Goal: Transaction & Acquisition: Purchase product/service

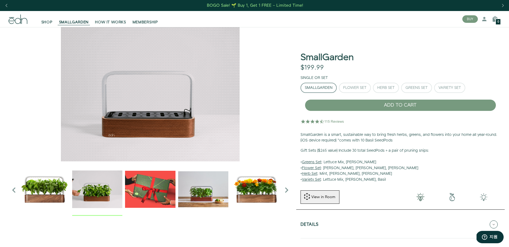
click at [41, 193] on img "1 / 6" at bounding box center [44, 189] width 50 height 50
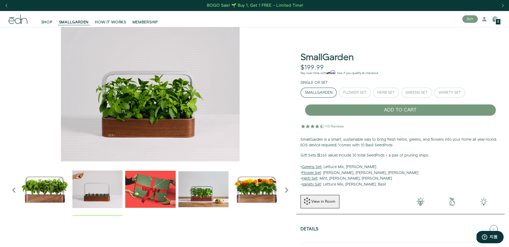
click at [165, 198] on img "3 / 6" at bounding box center [150, 189] width 50 height 50
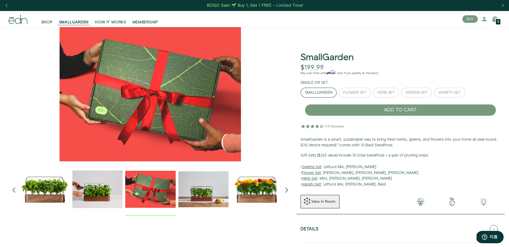
click at [212, 201] on img "4 / 6" at bounding box center [203, 189] width 50 height 50
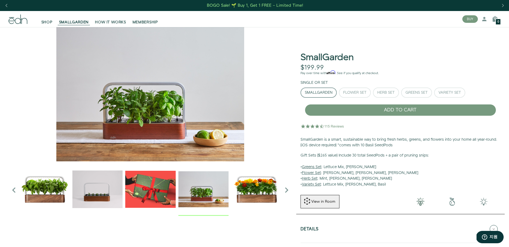
click at [254, 198] on img "5 / 6" at bounding box center [256, 189] width 50 height 50
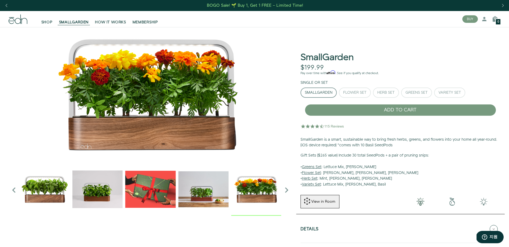
click at [288, 192] on icon "Next slide" at bounding box center [286, 190] width 11 height 11
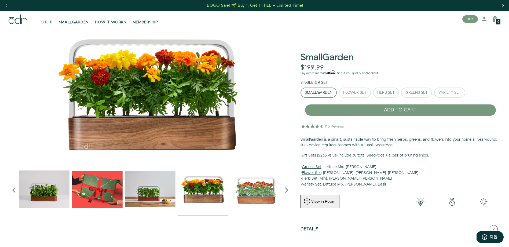
click at [285, 191] on icon "Next slide" at bounding box center [286, 190] width 11 height 11
click at [84, 22] on span "SMALLGARDEN" at bounding box center [74, 22] width 30 height 5
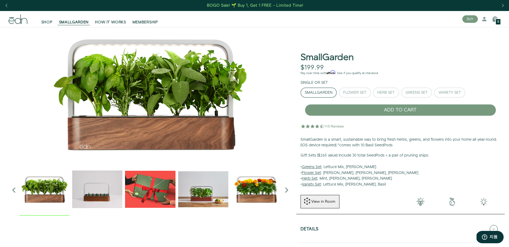
click at [17, 23] on icon at bounding box center [18, 18] width 6 height 9
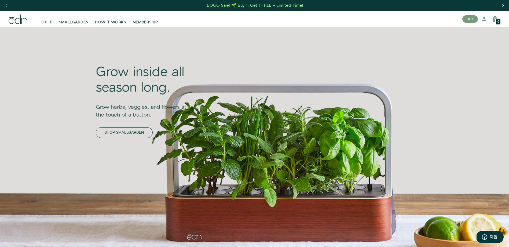
click at [117, 132] on link "SHOP SMALLGARDEN" at bounding box center [124, 132] width 57 height 11
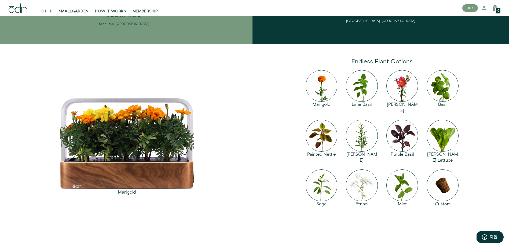
scroll to position [806, 0]
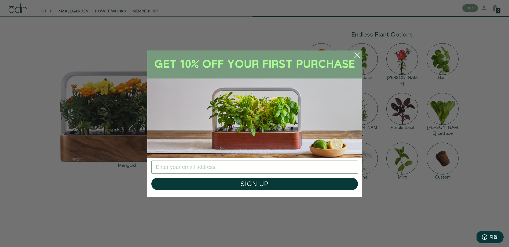
click at [359, 54] on icon "Close dialog" at bounding box center [357, 55] width 5 height 5
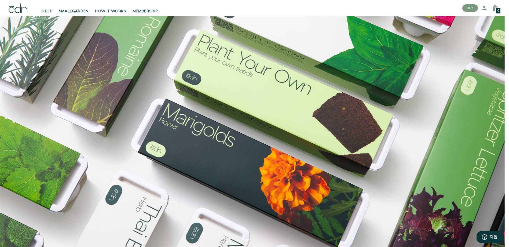
scroll to position [0, 0]
